Goal: Task Accomplishment & Management: Manage account settings

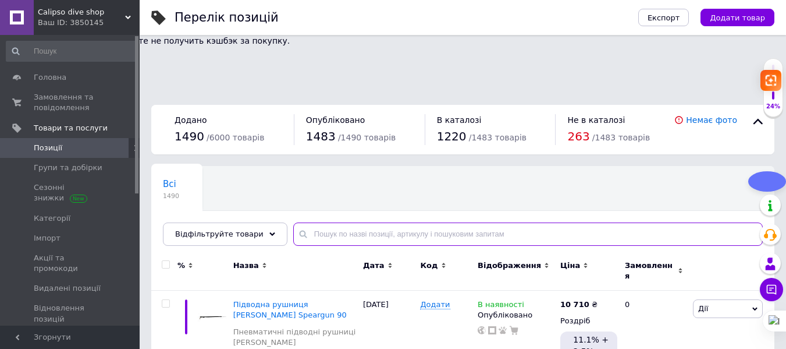
click at [330, 222] on input "text" at bounding box center [528, 233] width 470 height 23
paste input "Розумний годинник NORTH EDGE 2025 APACHE-D для фрідайвінгу альтиметр барометр к…"
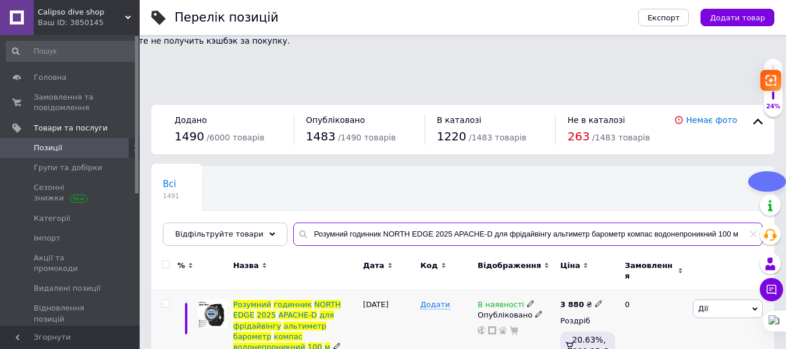
type input "Розумний годинник NORTH EDGE 2025 APACHE-D для фрідайвінгу альтиметр барометр к…"
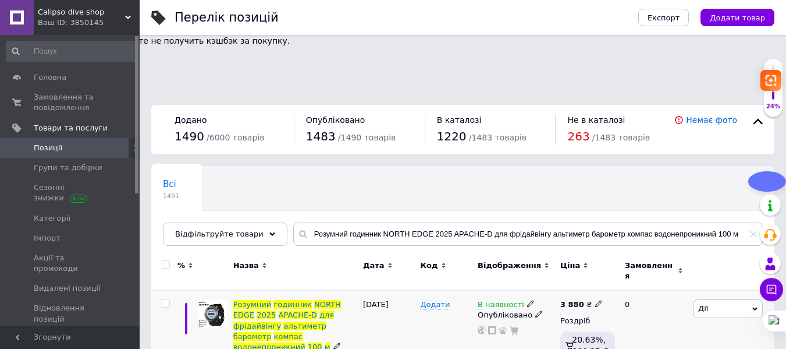
click at [595, 300] on icon at bounding box center [598, 303] width 7 height 7
drag, startPoint x: 626, startPoint y: 225, endPoint x: 617, endPoint y: 224, distance: 8.8
click at [617, 279] on input "3880" at bounding box center [651, 290] width 88 height 23
type input "3270"
